Goal: Find contact information: Find contact information

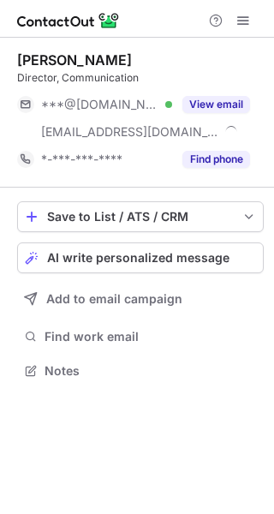
scroll to position [358, 274]
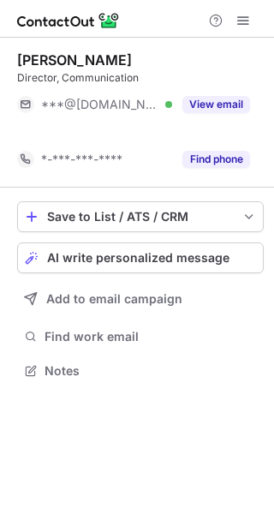
scroll to position [331, 274]
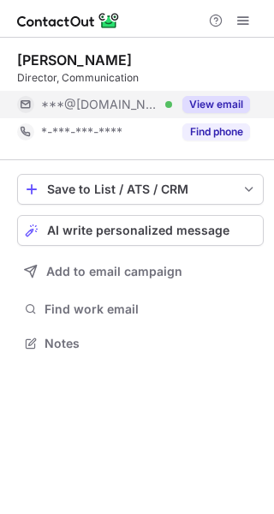
click at [200, 105] on button "View email" at bounding box center [217, 104] width 68 height 17
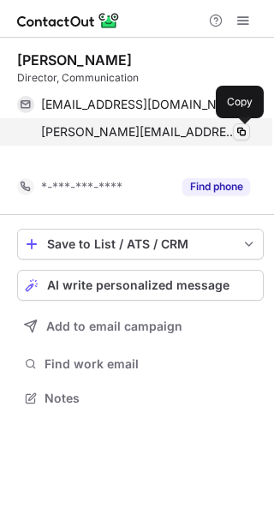
scroll to position [358, 274]
